Goal: Information Seeking & Learning: Learn about a topic

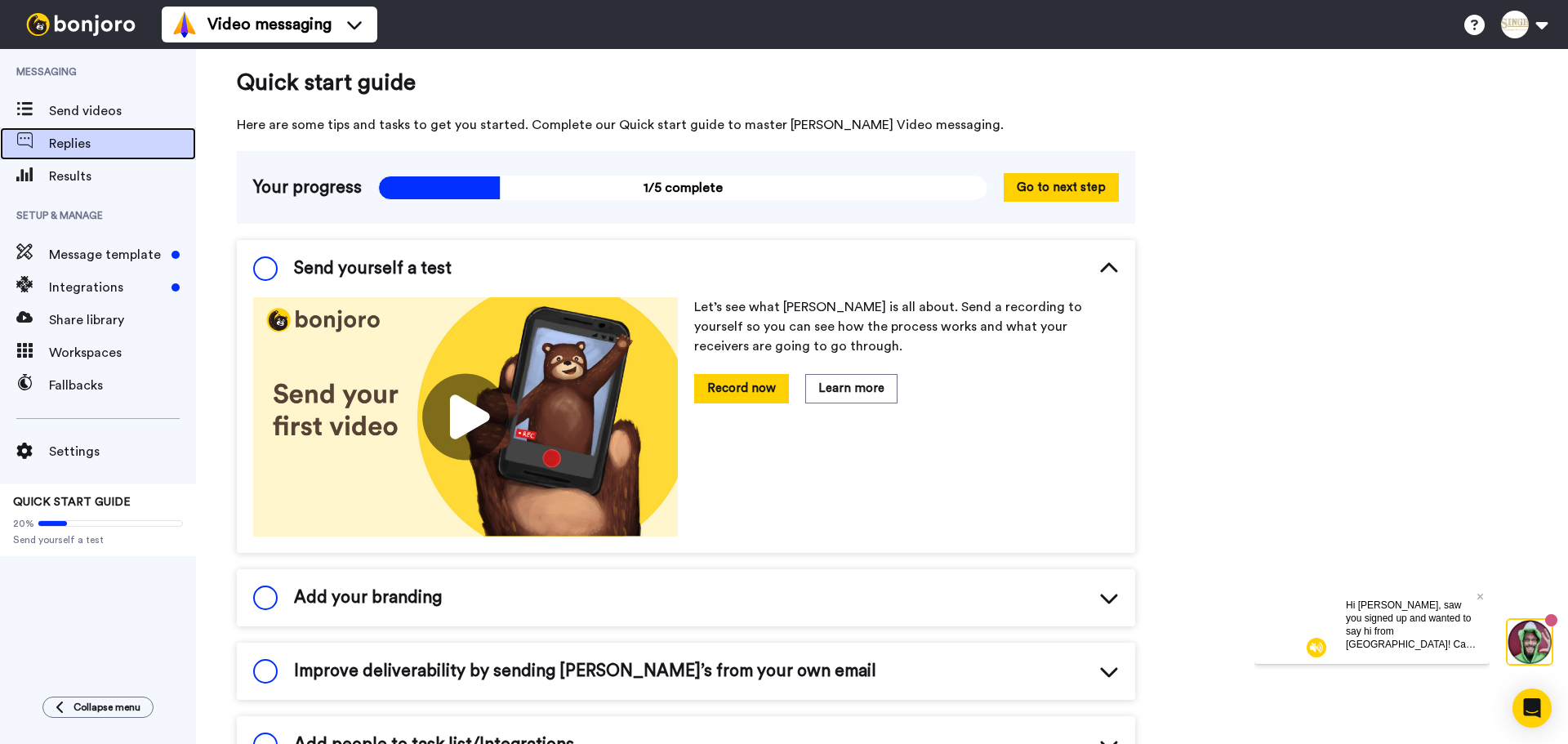
click at [90, 143] on span "Replies" at bounding box center [123, 143] width 147 height 19
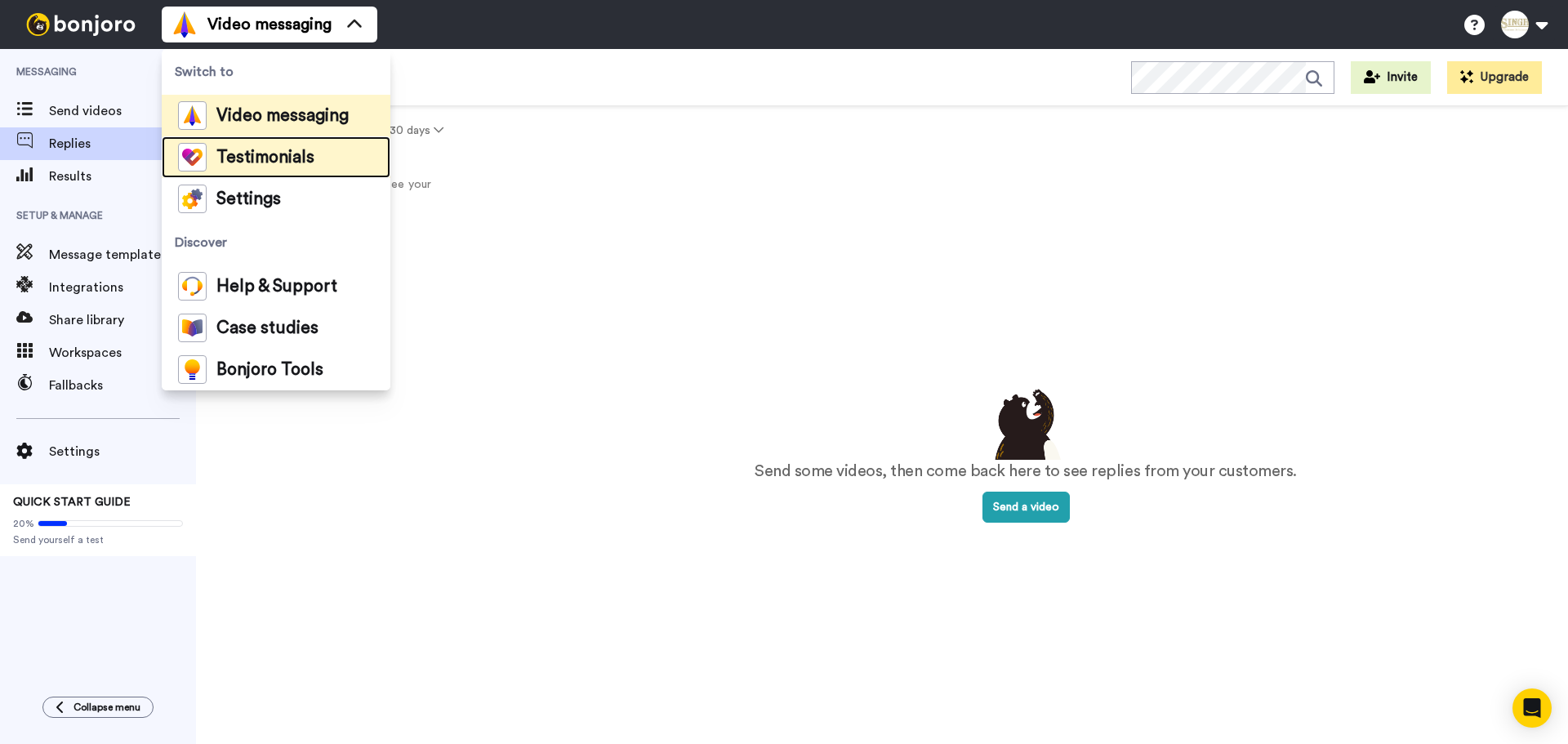
click at [291, 161] on span "Testimonials" at bounding box center [265, 157] width 98 height 16
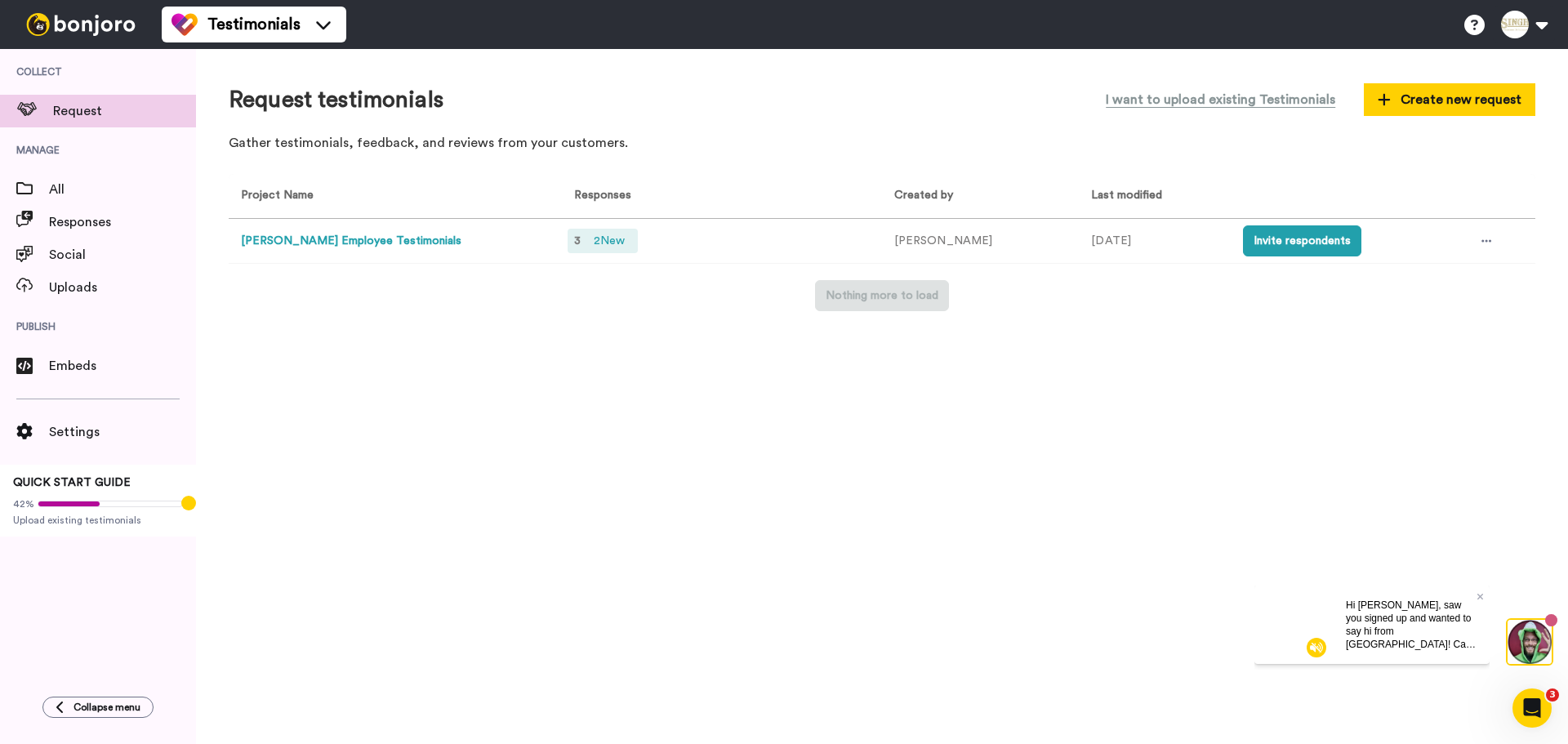
click at [633, 234] on div "3 2 New" at bounding box center [603, 241] width 70 height 25
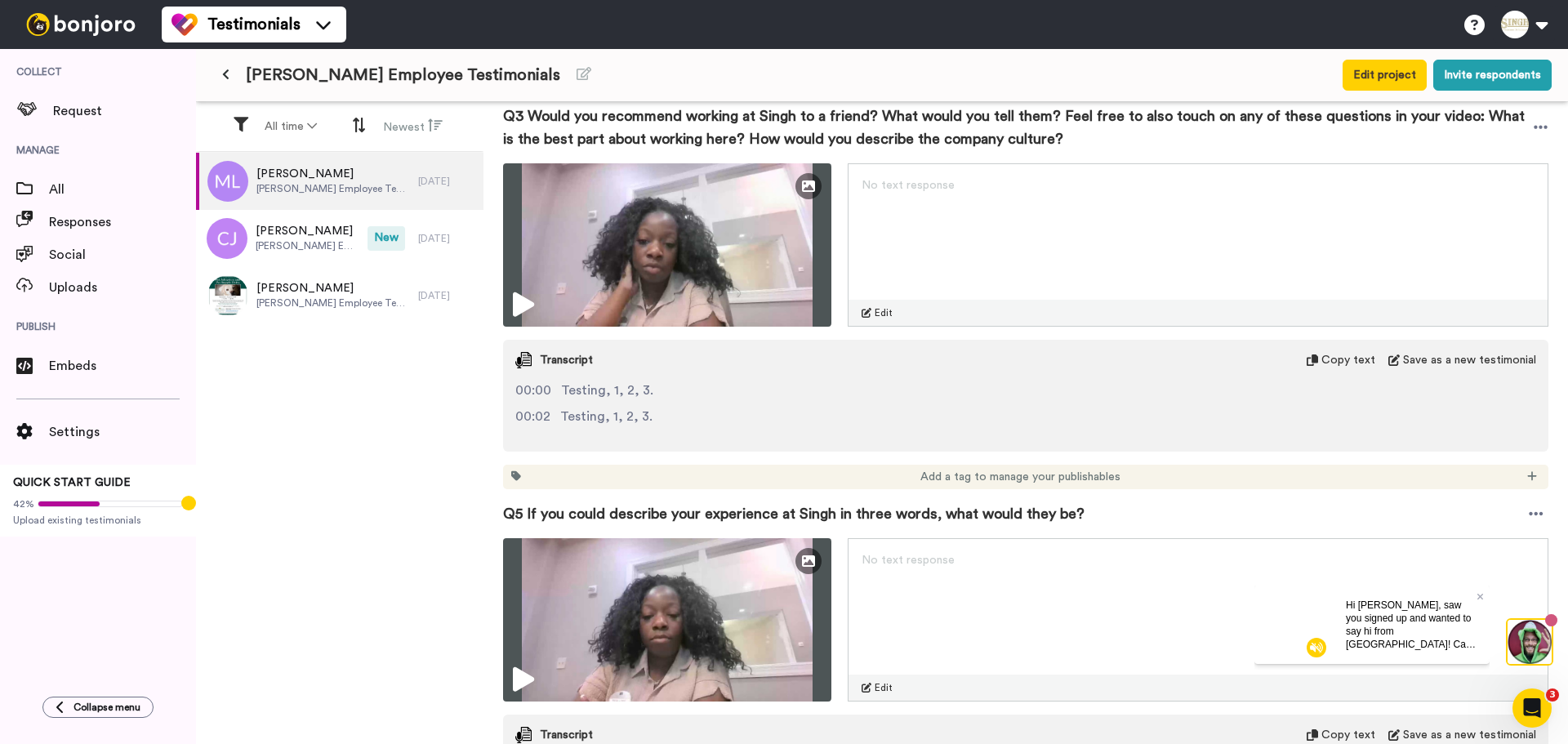
scroll to position [1615, 0]
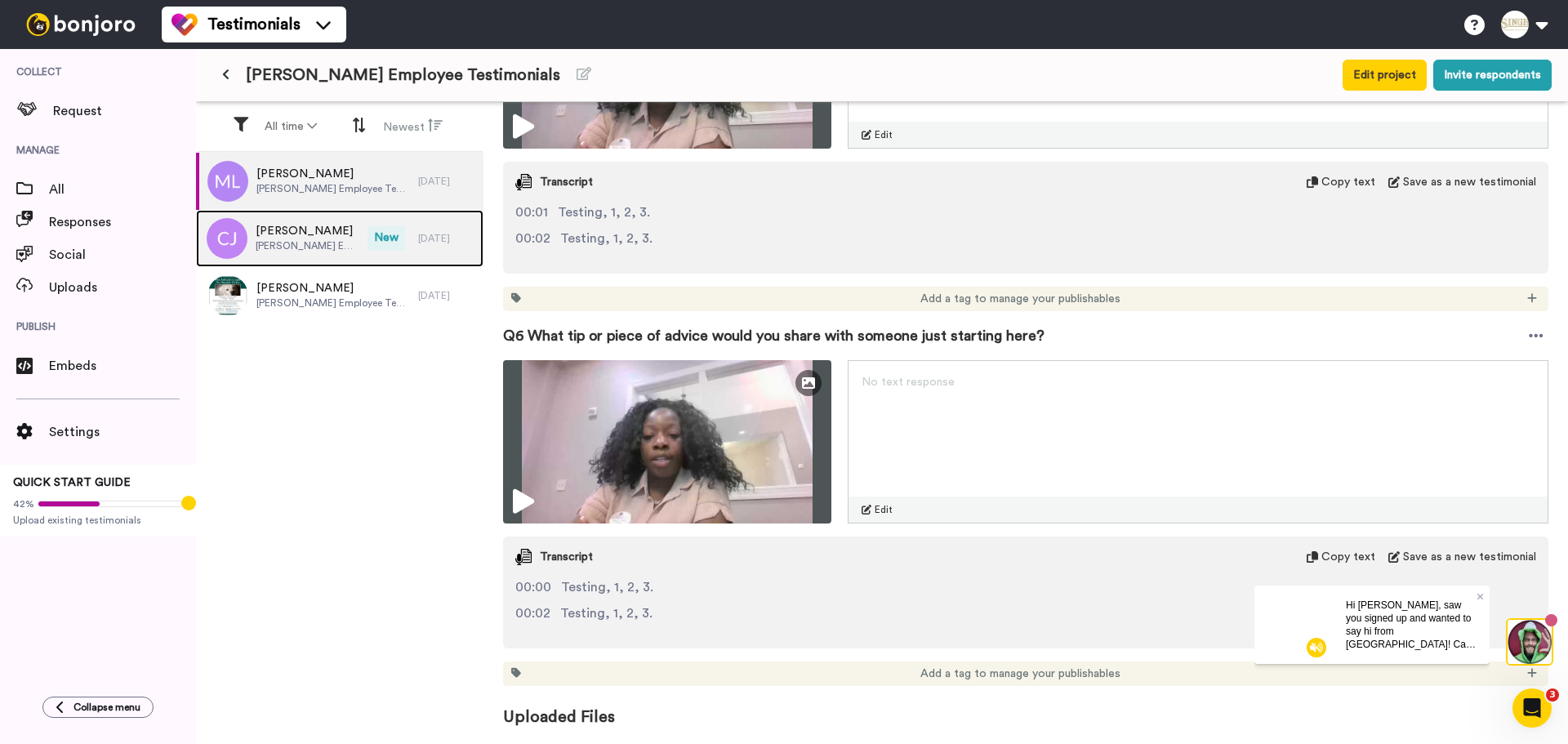
click at [317, 226] on span "Chalotta Johnson" at bounding box center [307, 231] width 104 height 16
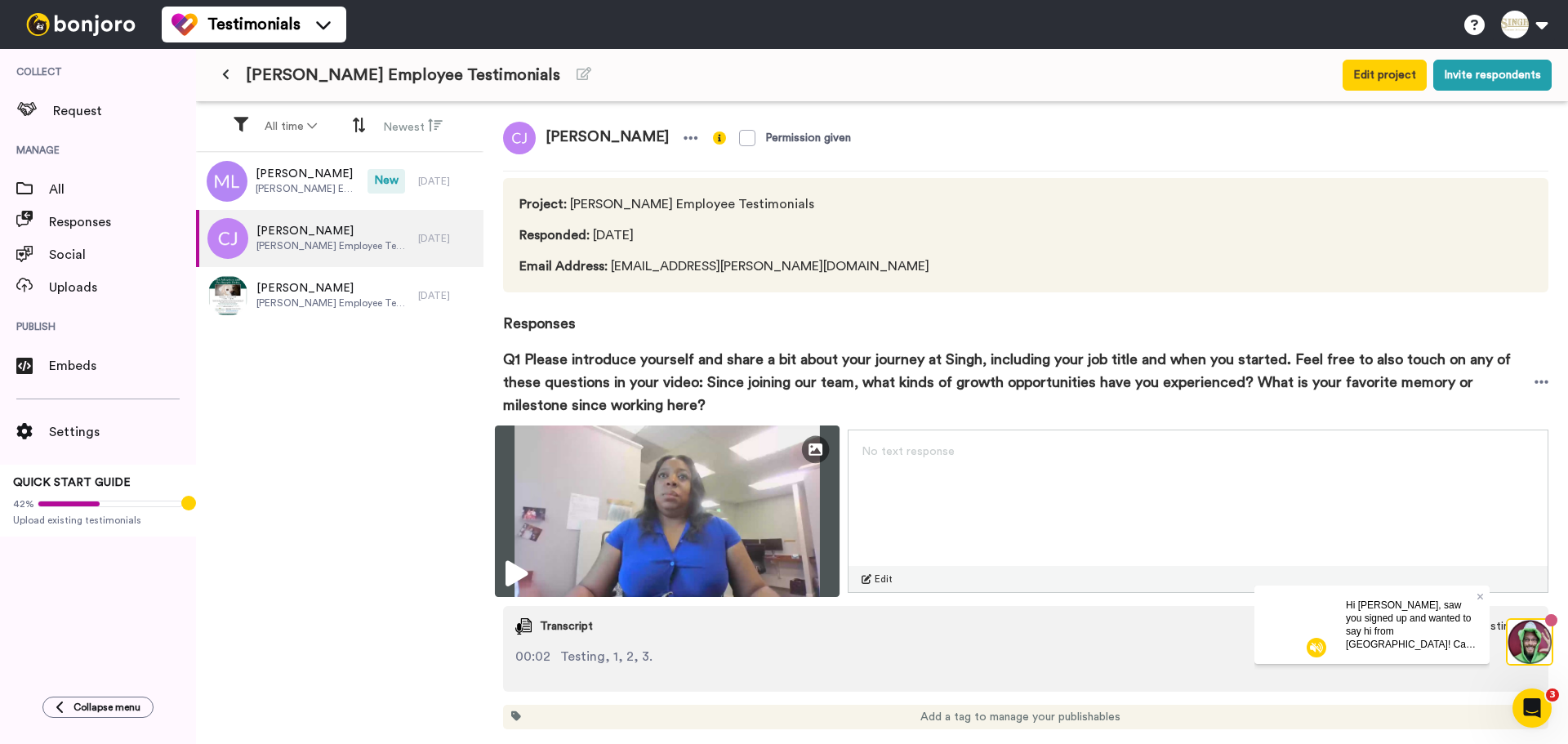
click at [593, 517] on img at bounding box center [668, 511] width 345 height 172
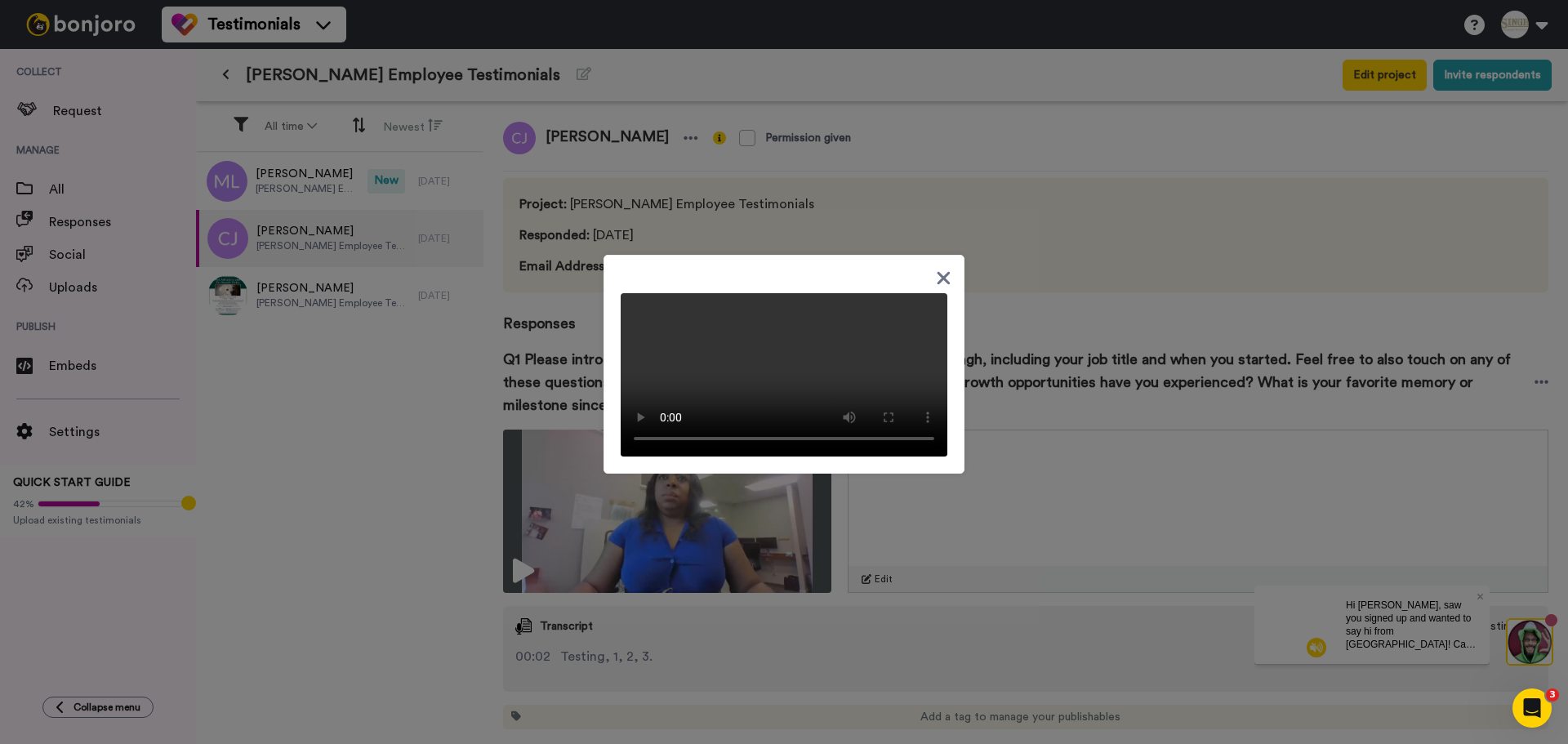
click at [937, 268] on icon at bounding box center [943, 278] width 15 height 20
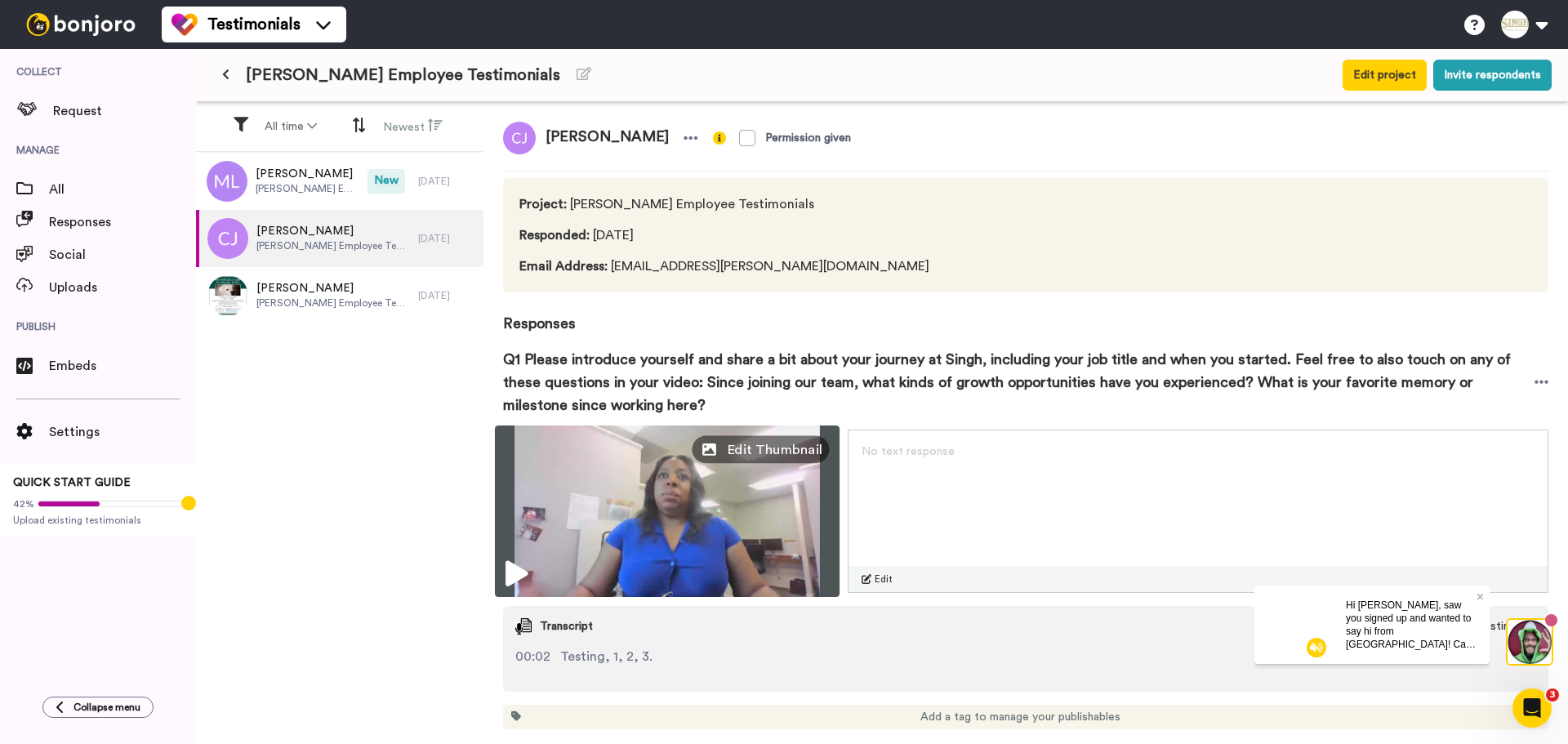
click at [808, 451] on span "Edit Thumbnail" at bounding box center [775, 450] width 96 height 20
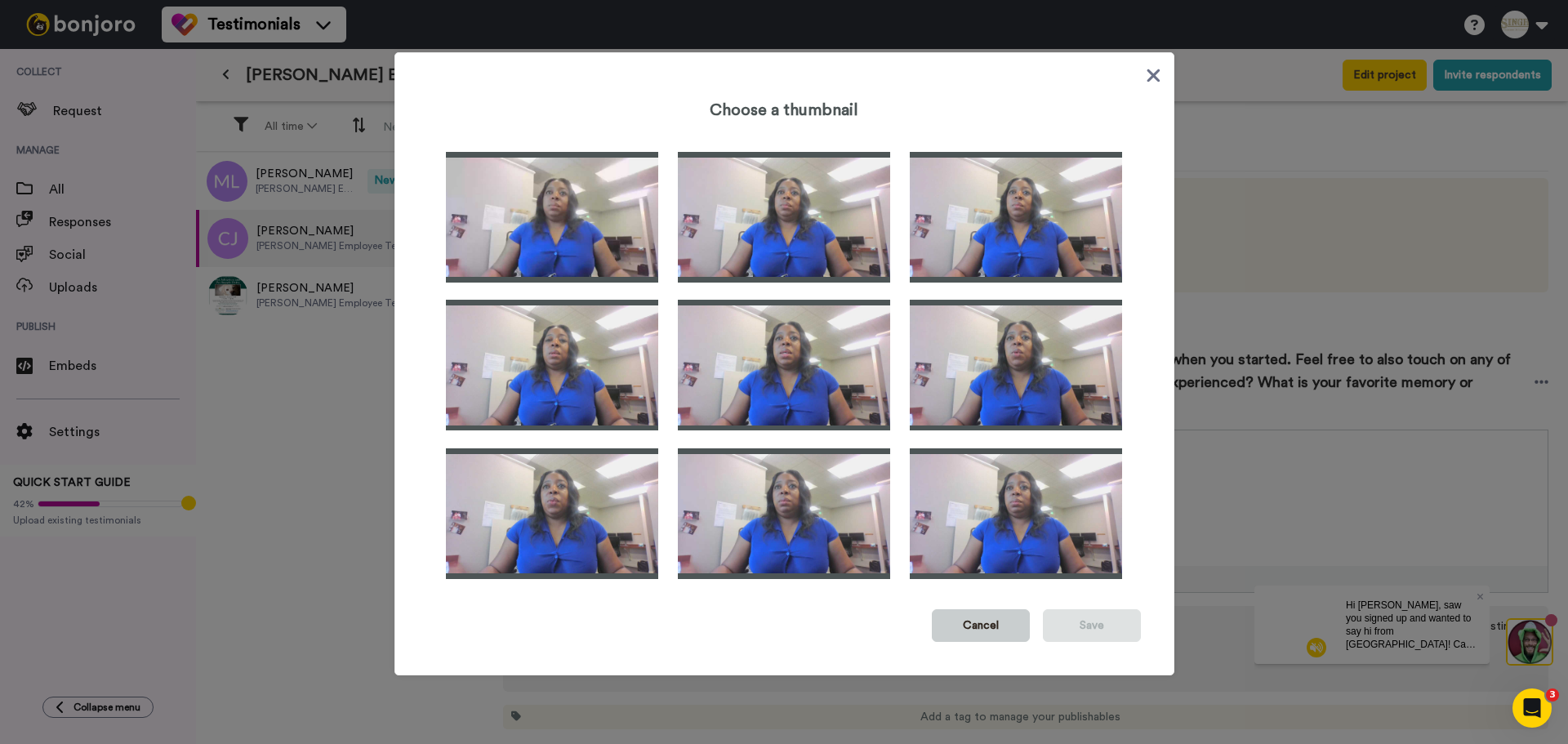
click at [986, 628] on button "Cancel" at bounding box center [981, 626] width 98 height 33
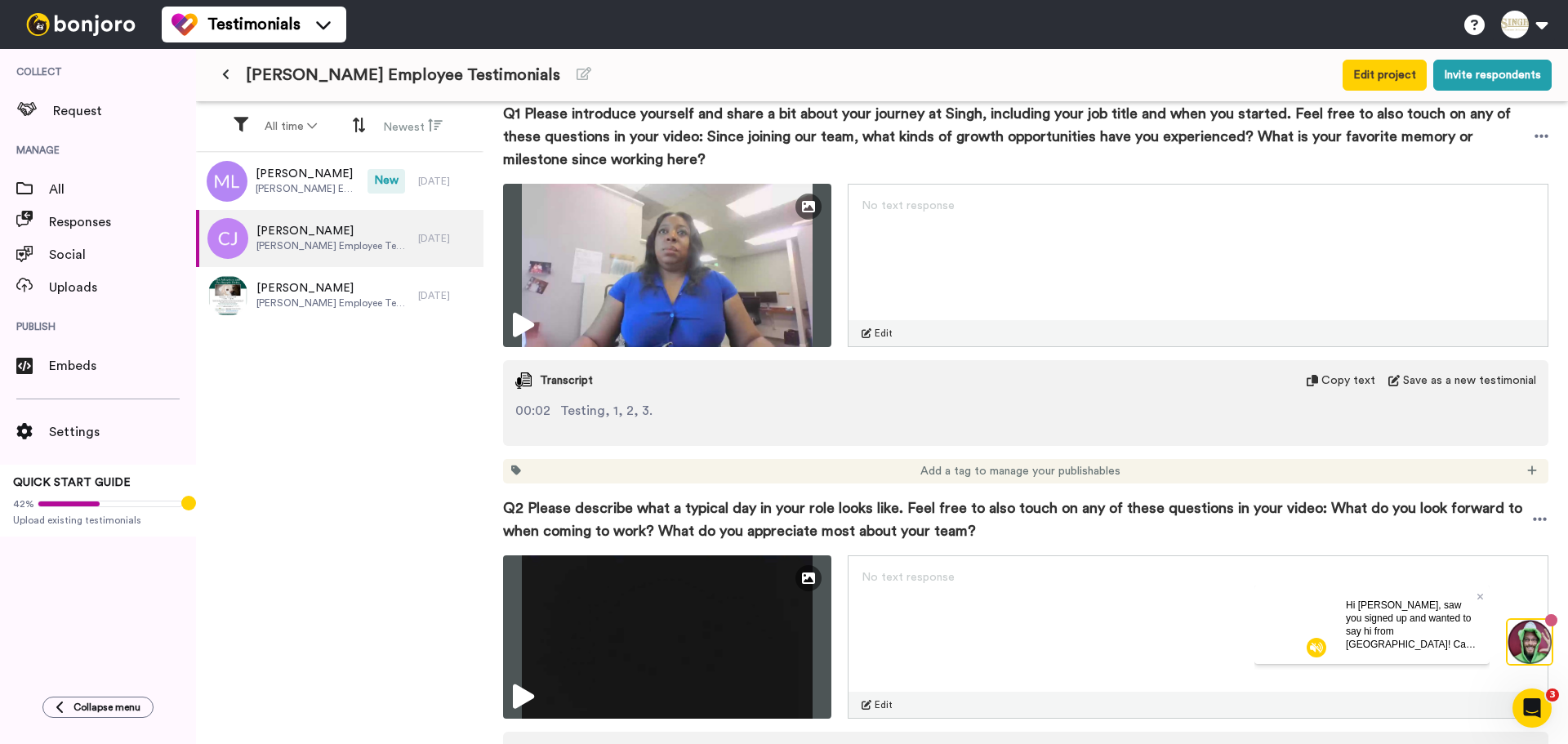
scroll to position [245, 0]
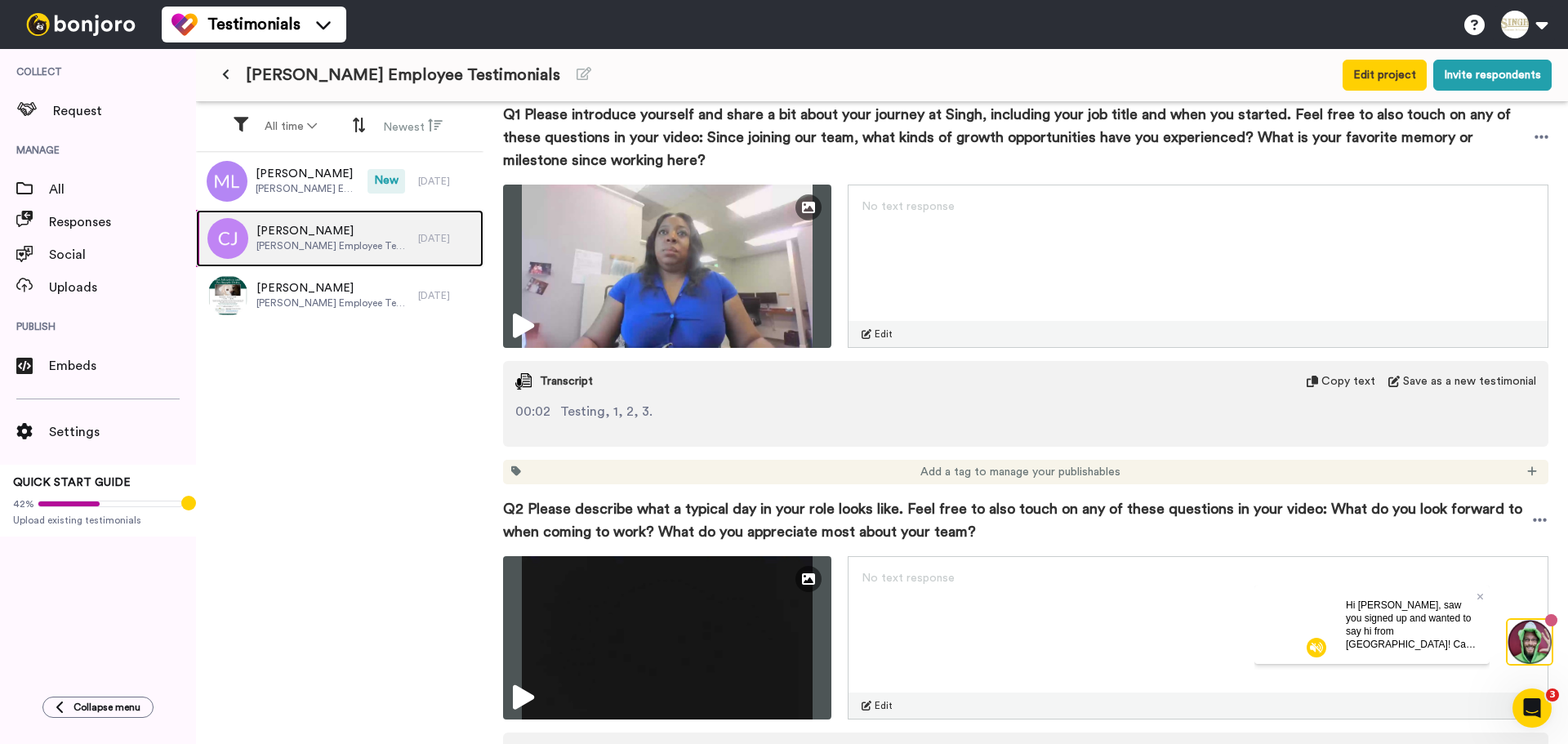
click at [328, 248] on span "Singh Employee Testimonials" at bounding box center [333, 245] width 154 height 13
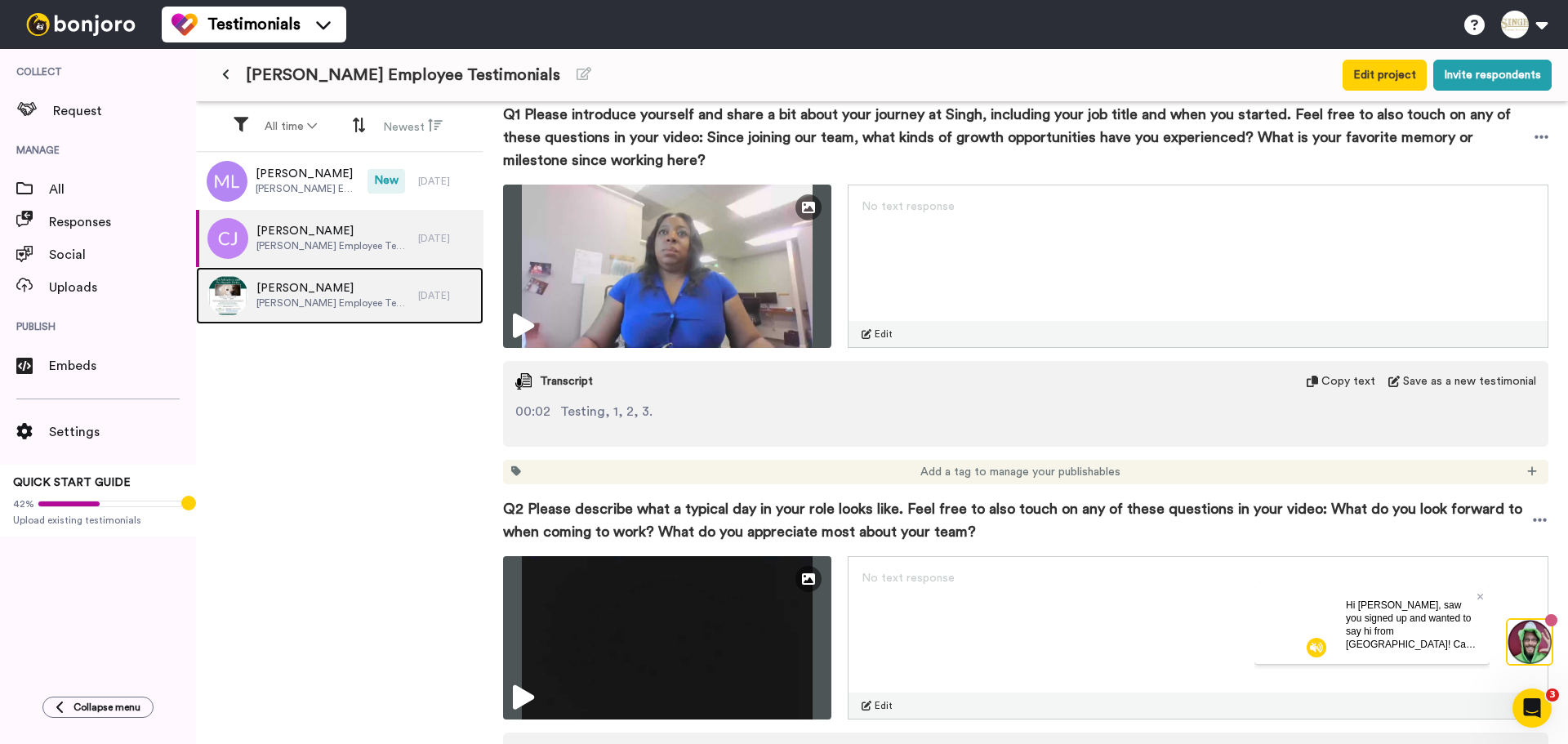
click at [298, 295] on span "Sara flanders" at bounding box center [333, 287] width 154 height 16
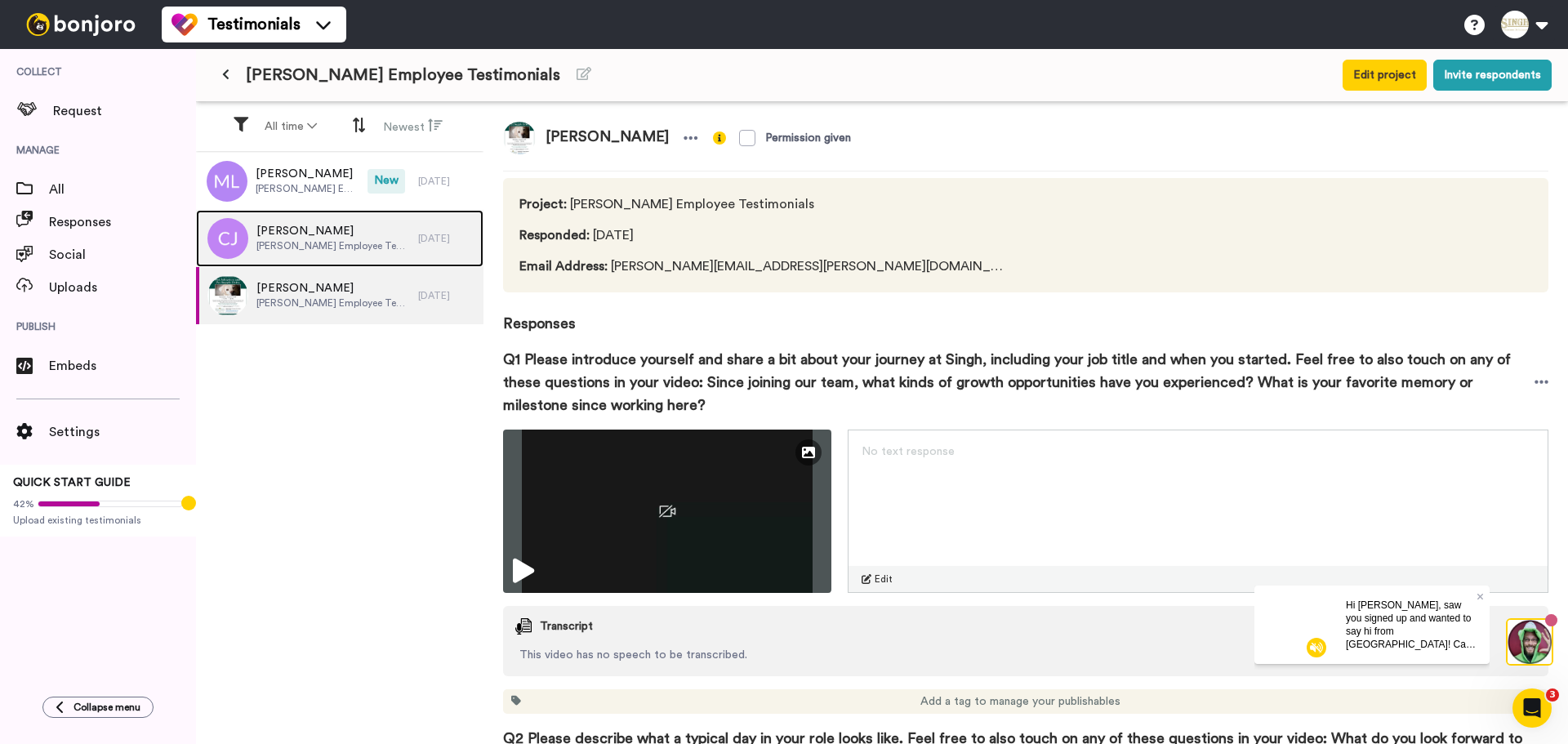
click at [331, 226] on span "Chalotta Johnson" at bounding box center [333, 231] width 154 height 16
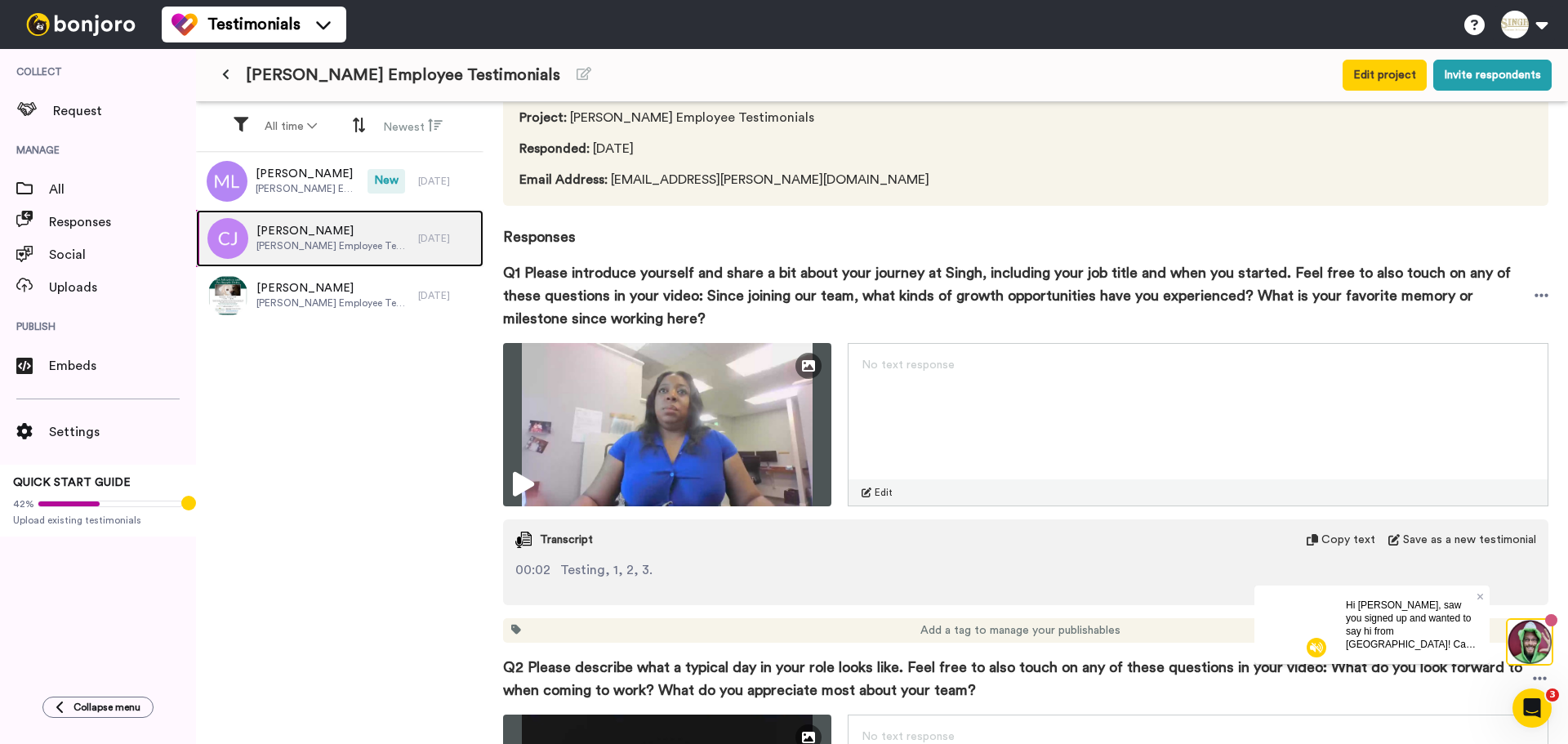
scroll to position [163, 0]
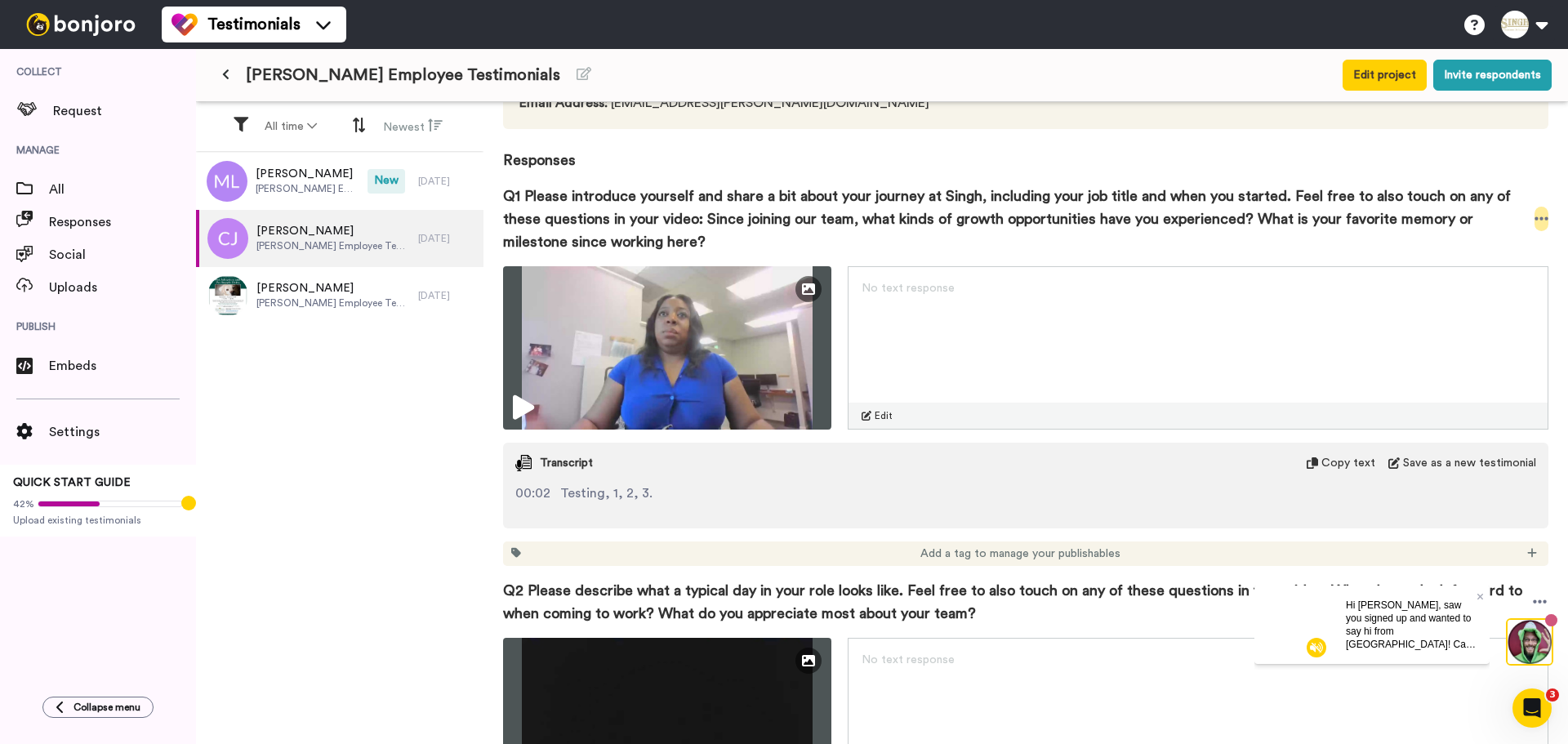
click at [1535, 216] on icon at bounding box center [1542, 218] width 14 height 16
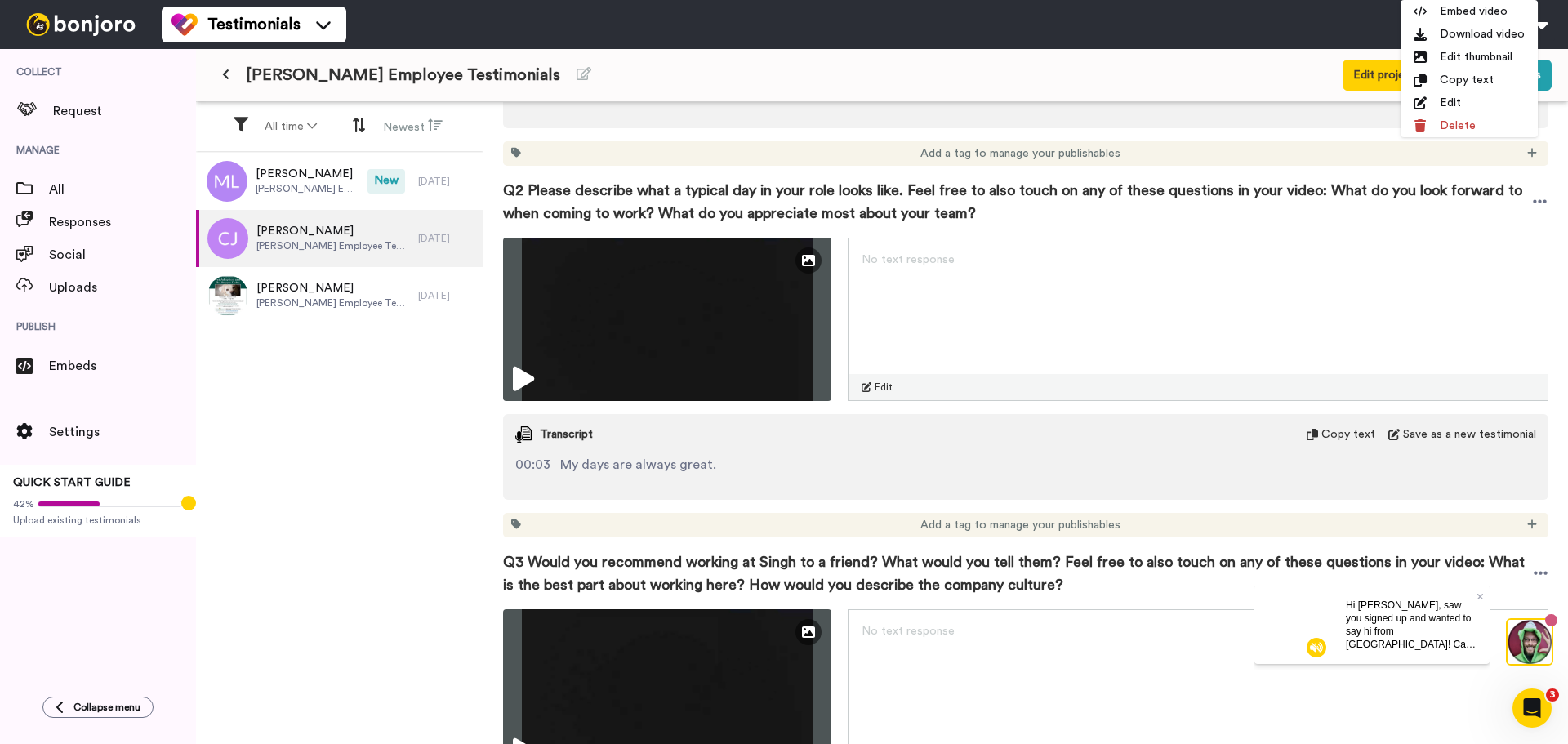
scroll to position [572, 0]
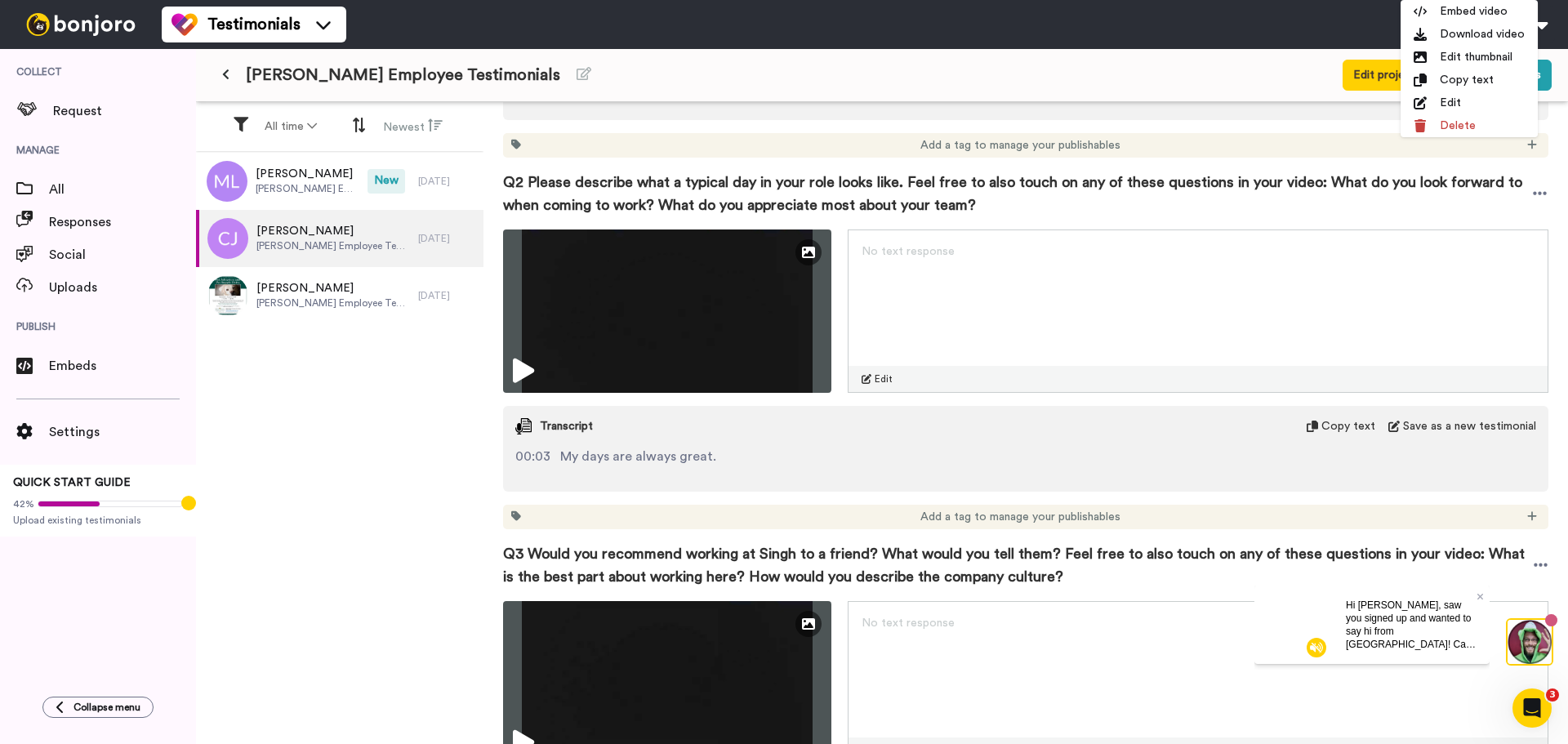
click at [731, 452] on div "00:03 My days are always great." at bounding box center [1026, 457] width 1021 height 19
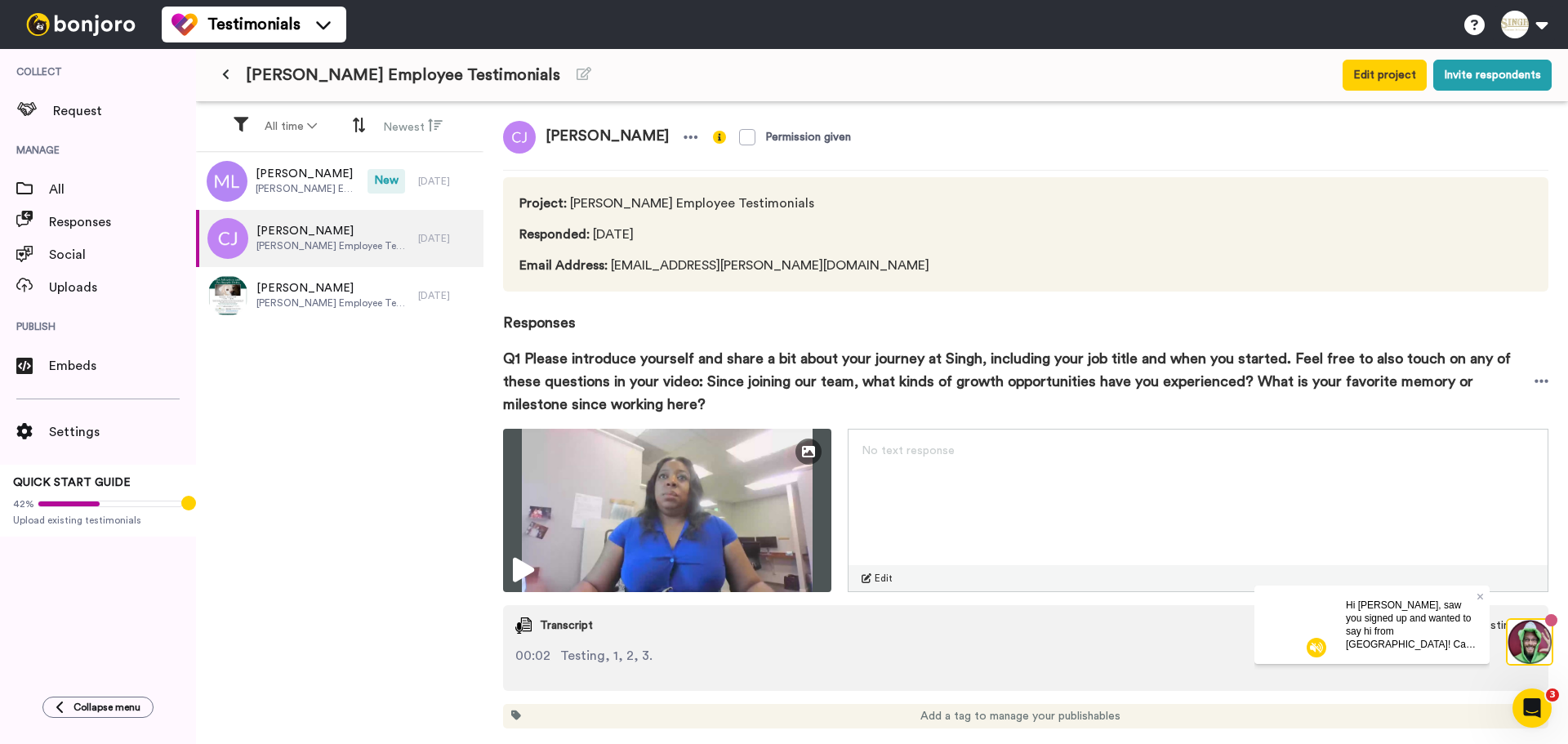
scroll to position [0, 0]
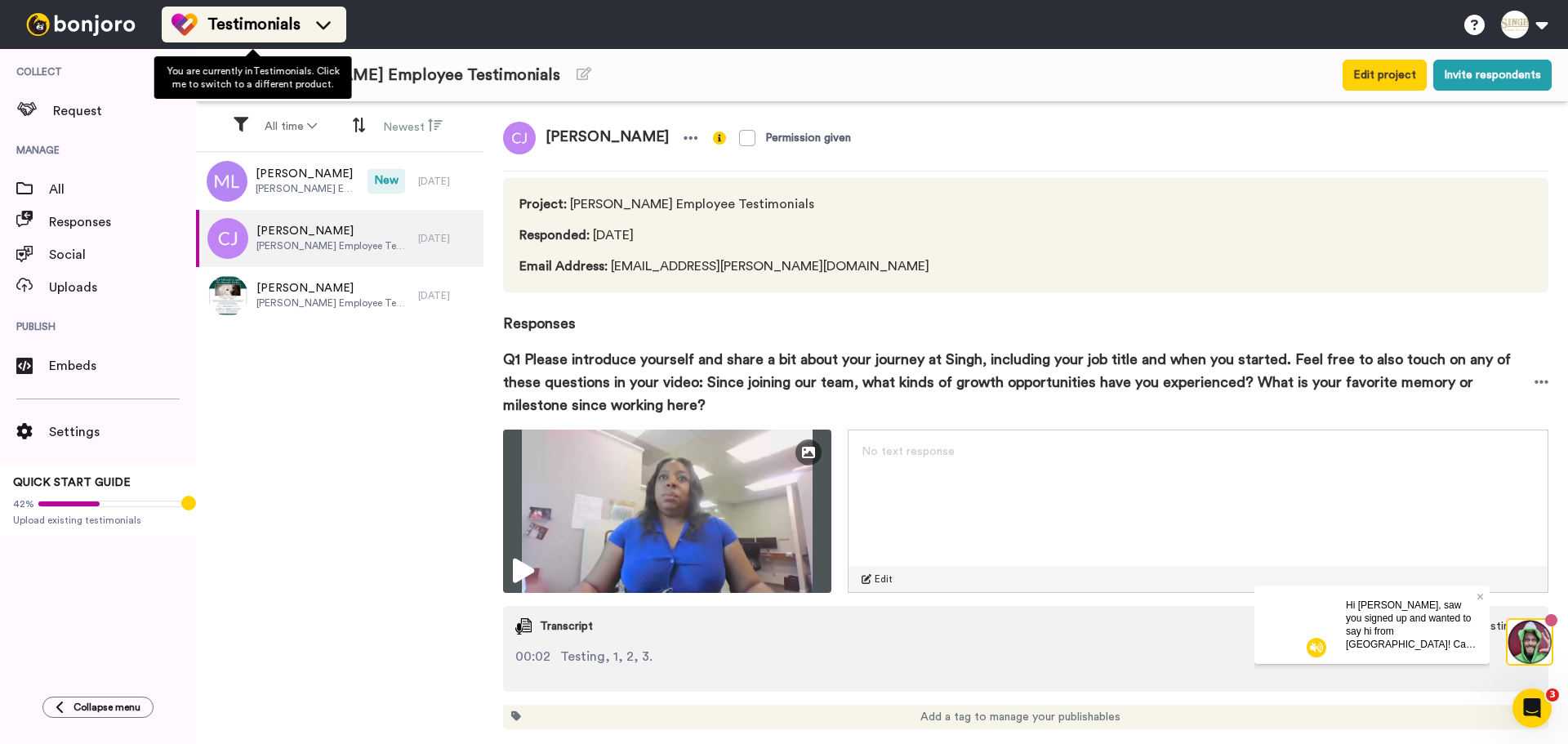
click at [261, 21] on span "Testimonials" at bounding box center [254, 24] width 93 height 23
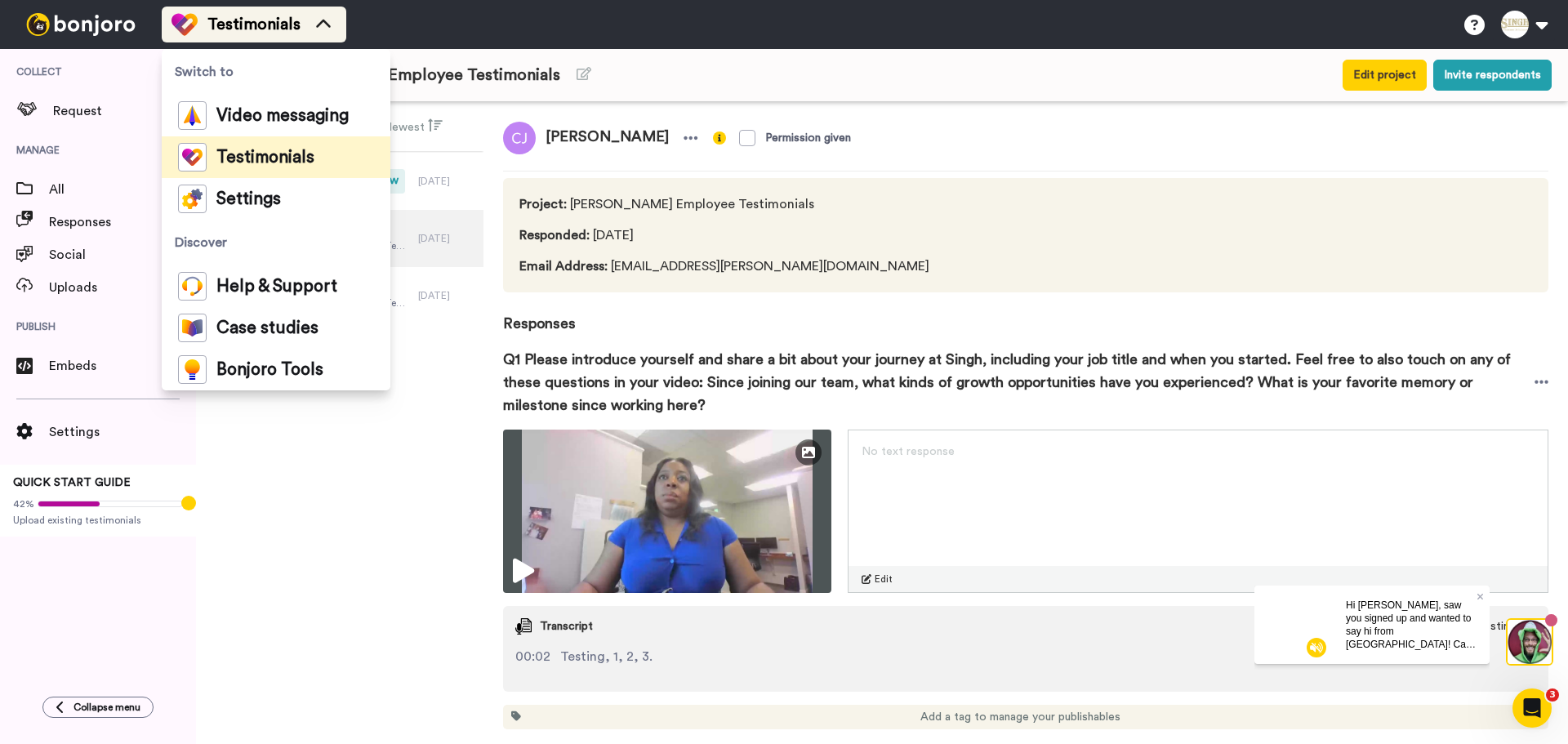
click at [261, 21] on span "Testimonials" at bounding box center [254, 24] width 93 height 23
